Goal: Task Accomplishment & Management: Manage account settings

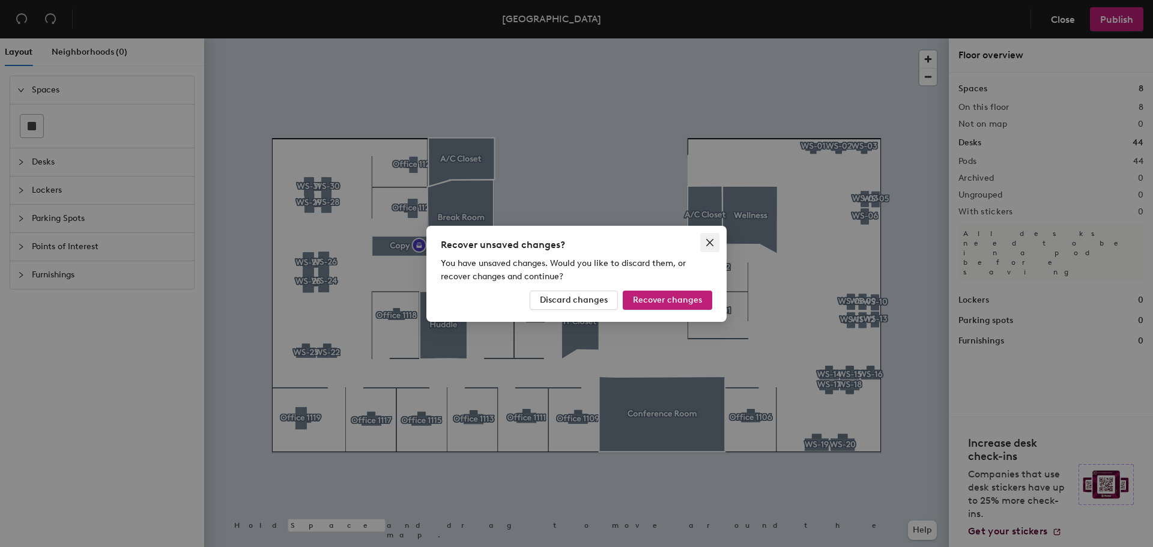
click at [703, 238] on span "Close" at bounding box center [709, 243] width 19 height 10
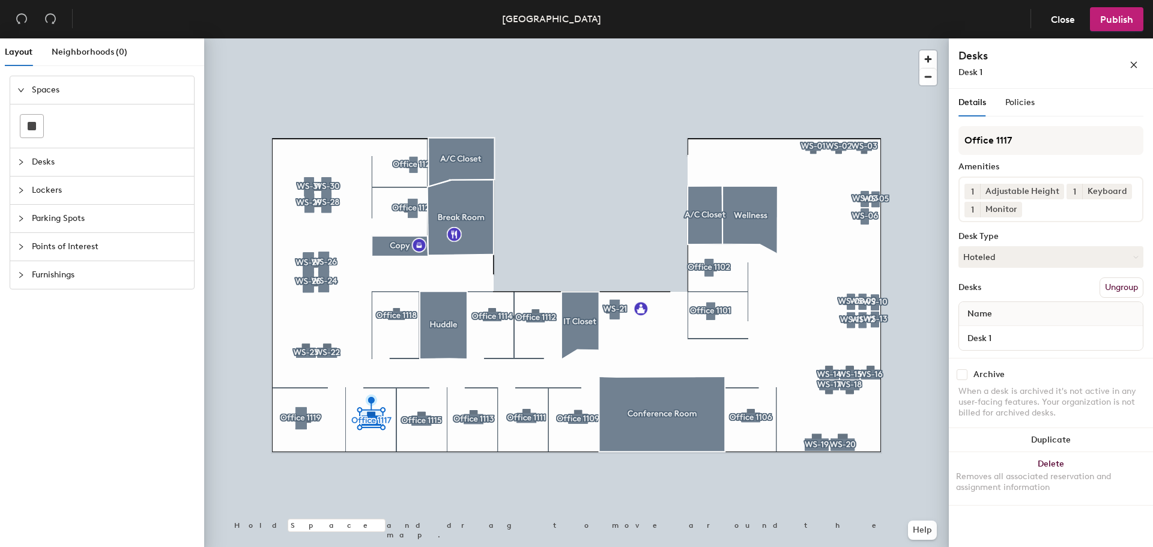
click at [656, 38] on div at bounding box center [576, 38] width 745 height 0
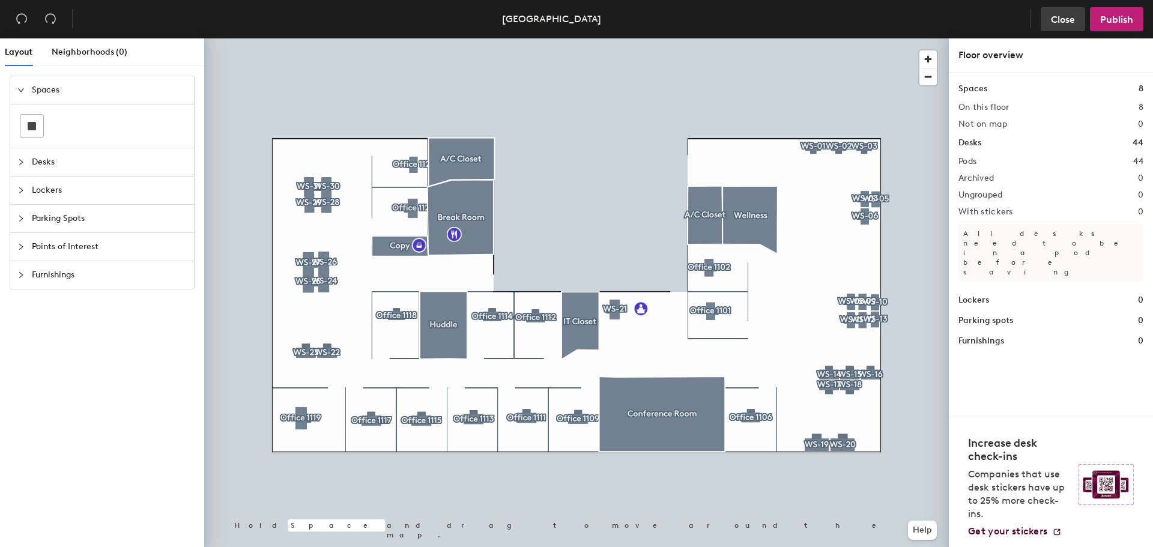
click at [1058, 16] on span "Close" at bounding box center [1063, 19] width 24 height 11
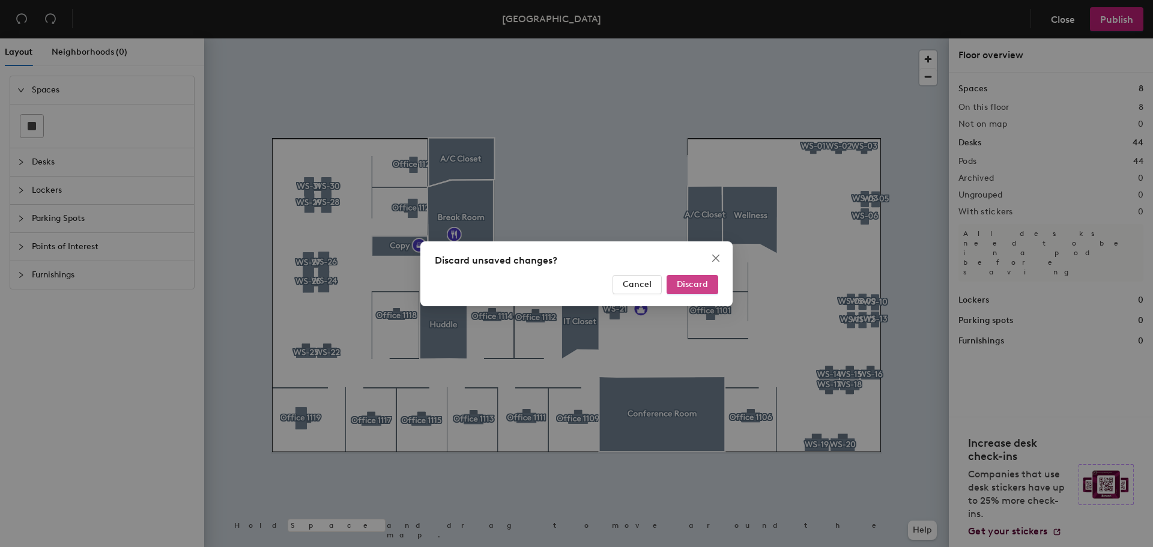
click at [683, 280] on span "Discard" at bounding box center [692, 284] width 31 height 10
